Goal: Task Accomplishment & Management: Manage account settings

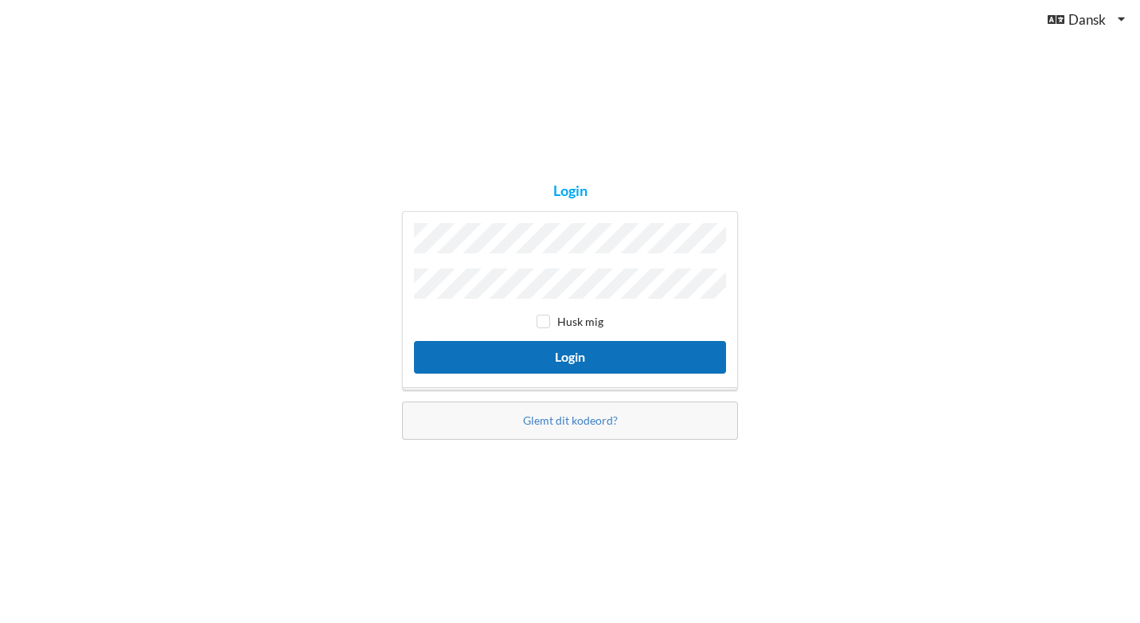
click at [588, 357] on button "Login" at bounding box center [570, 357] width 312 height 33
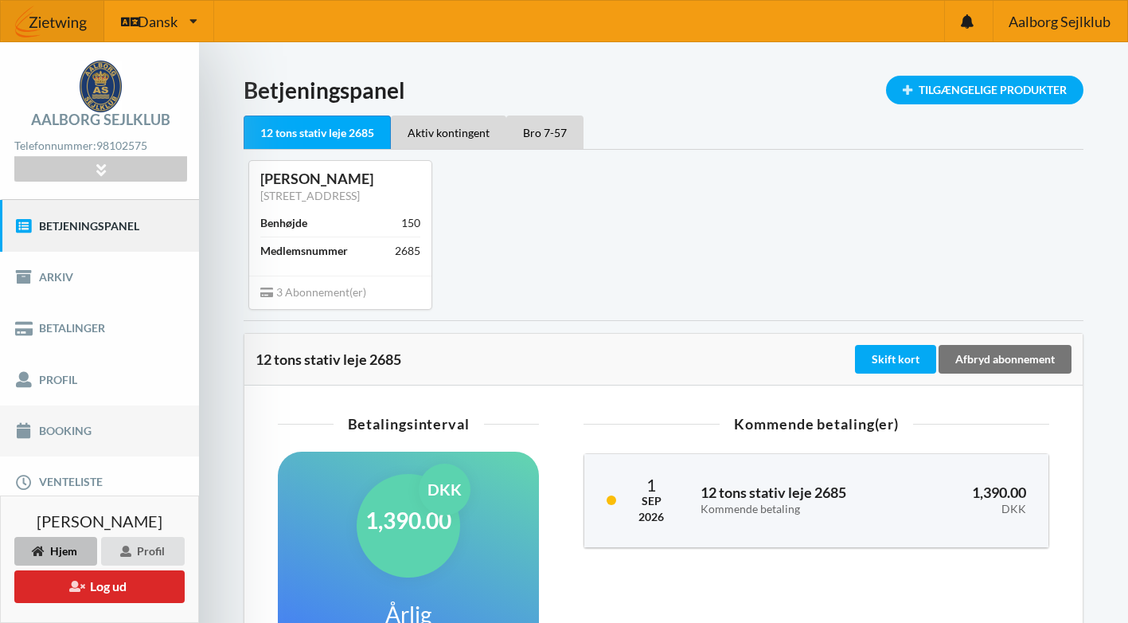
click at [50, 428] on link "Booking" at bounding box center [99, 430] width 199 height 51
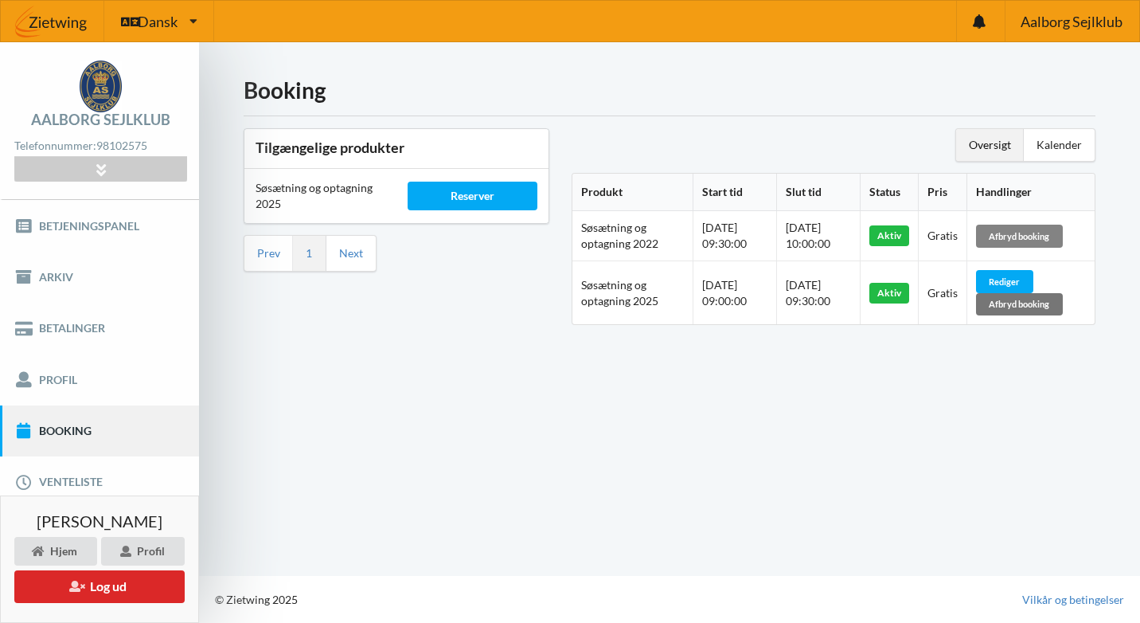
click at [1025, 236] on div "Afbryd booking" at bounding box center [1019, 235] width 87 height 22
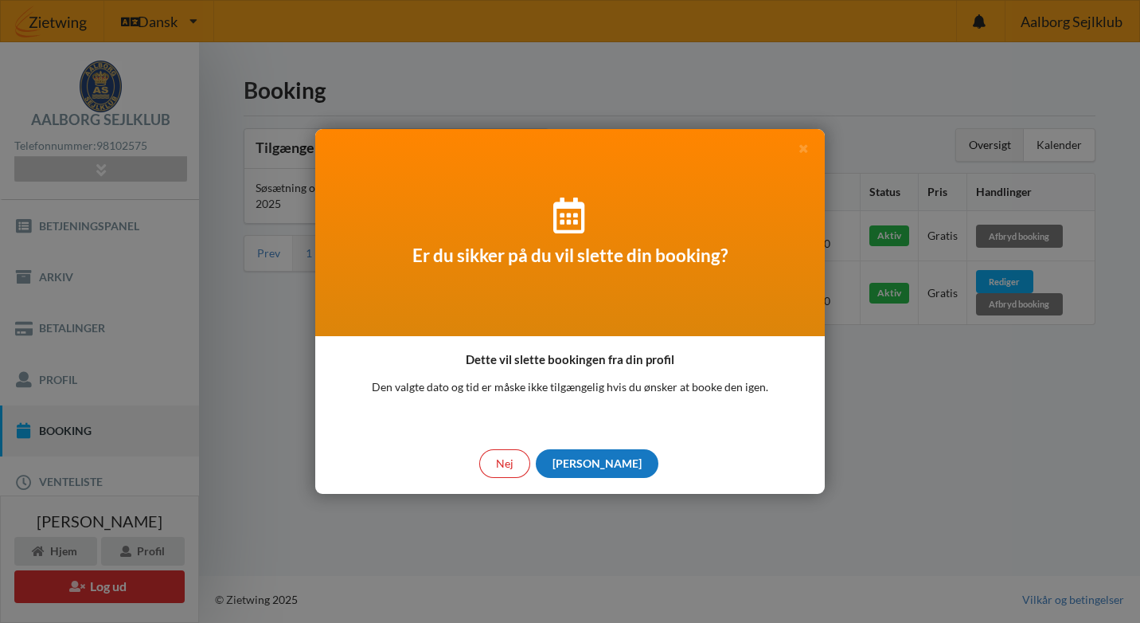
click at [601, 467] on div "[PERSON_NAME]" at bounding box center [597, 463] width 123 height 29
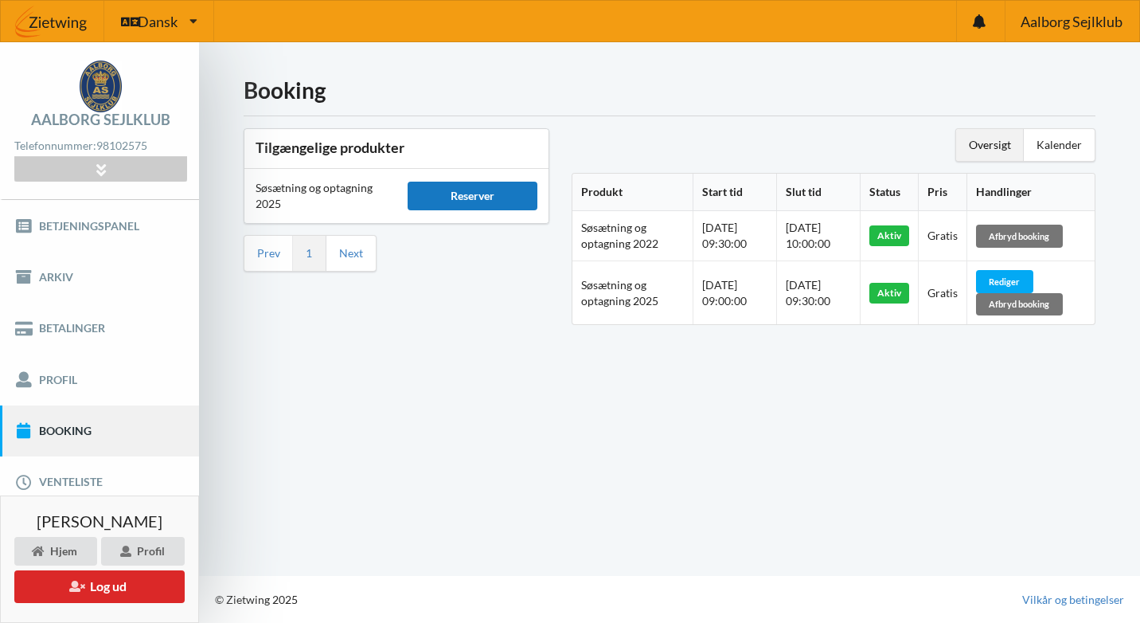
click at [470, 197] on div "Reserver" at bounding box center [473, 196] width 130 height 29
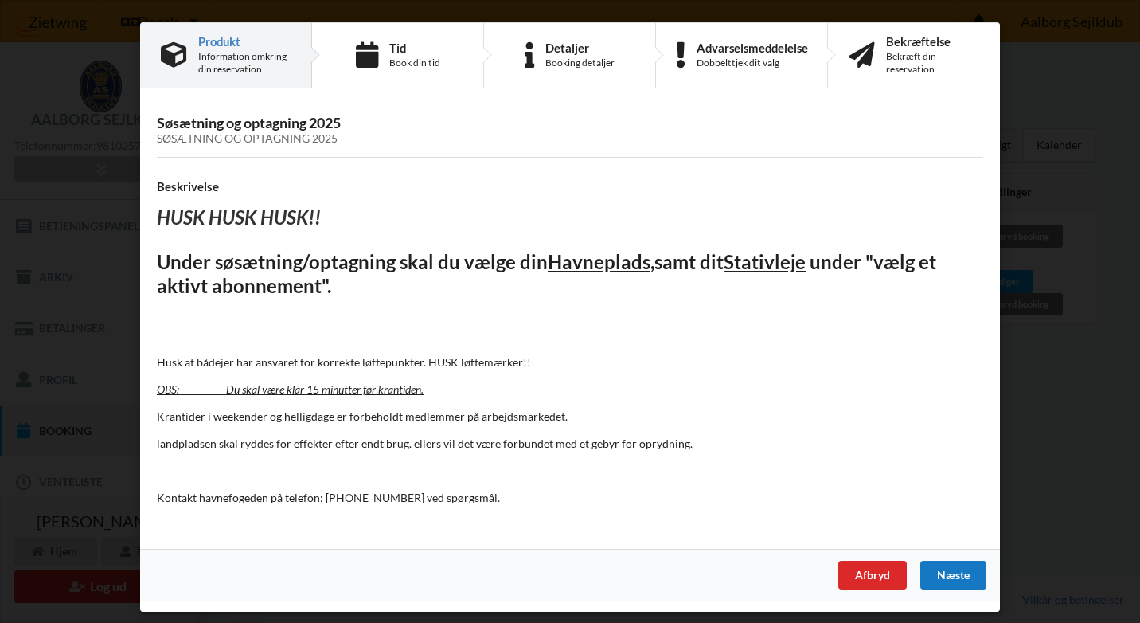
click at [945, 575] on div "Næste" at bounding box center [953, 574] width 66 height 29
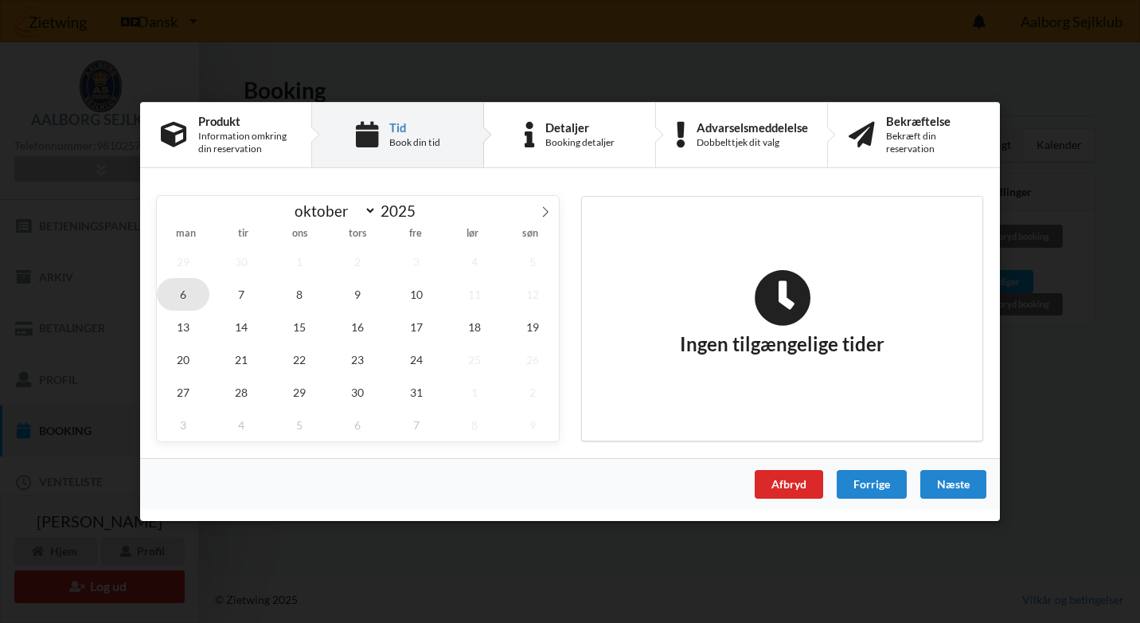
click at [182, 291] on span "6" at bounding box center [183, 294] width 53 height 33
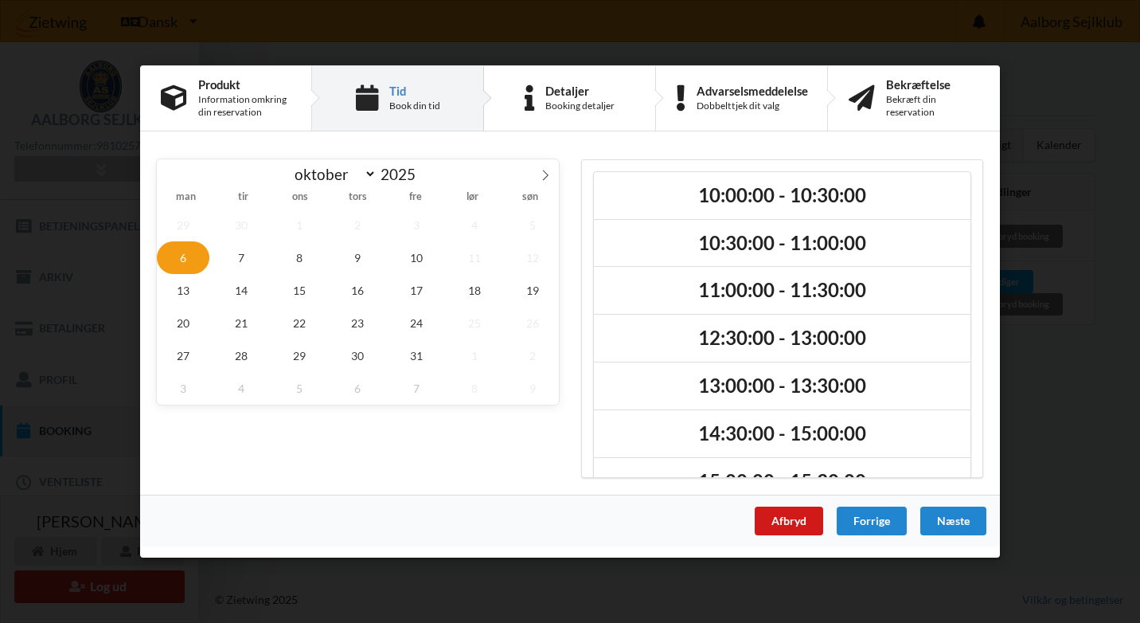
click at [787, 518] on div "Afbryd" at bounding box center [789, 520] width 68 height 29
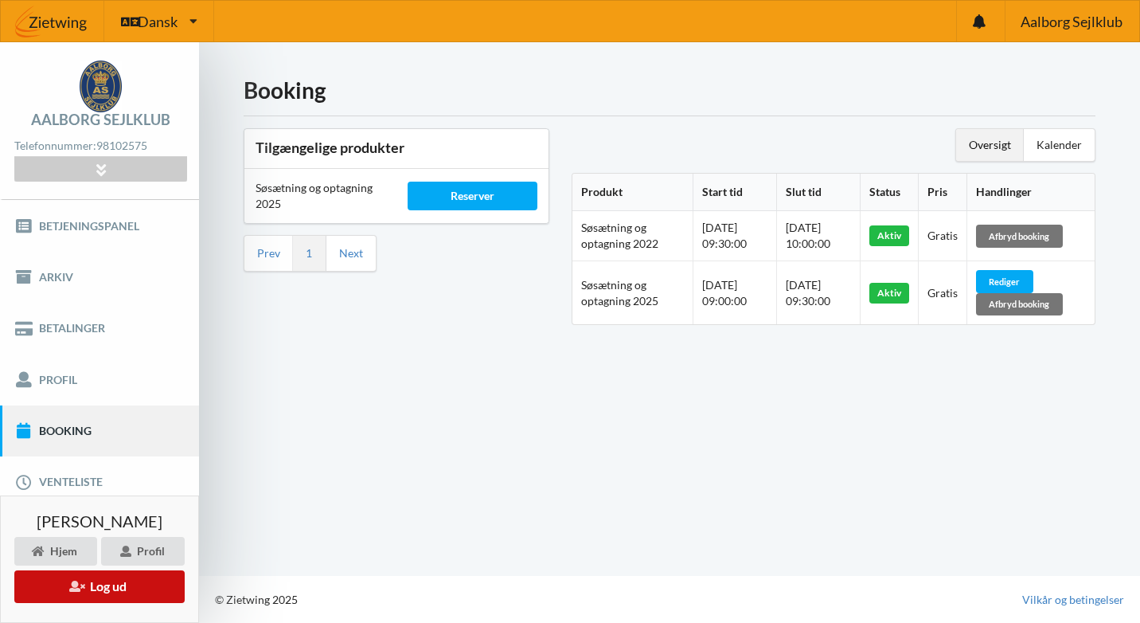
click at [96, 588] on button "Log ud" at bounding box center [99, 586] width 170 height 33
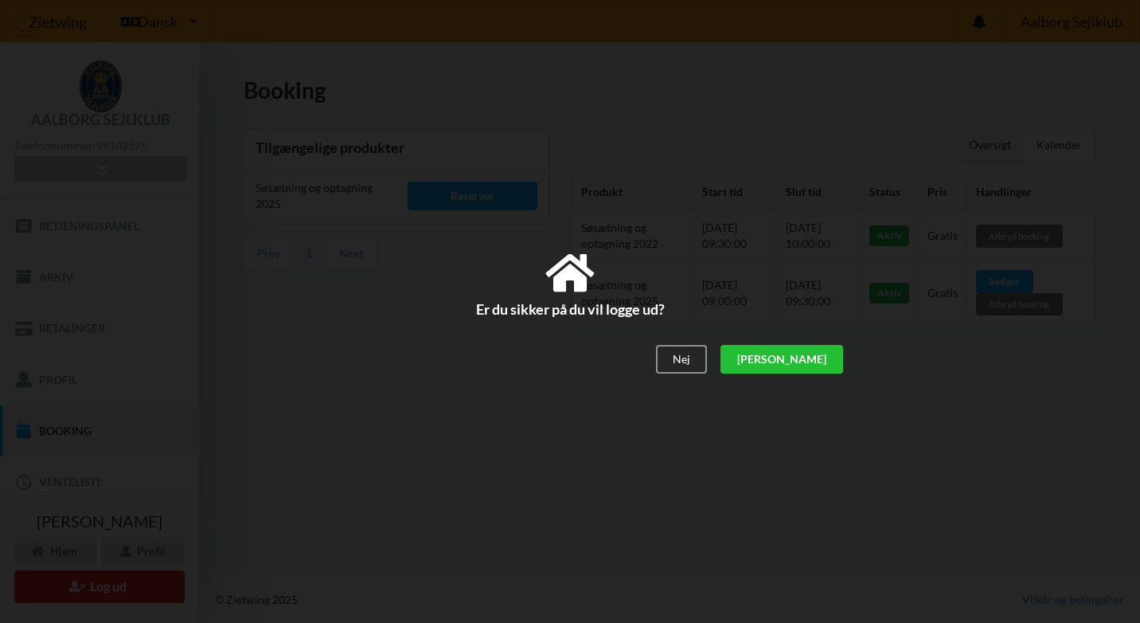
click at [814, 357] on div "[PERSON_NAME]" at bounding box center [781, 360] width 123 height 29
